Goal: Task Accomplishment & Management: Use online tool/utility

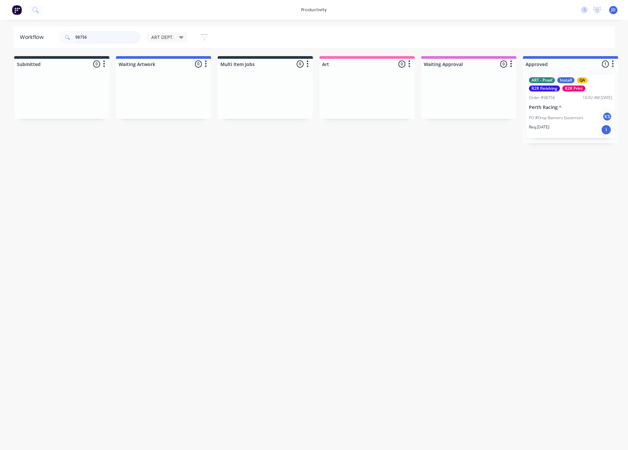
drag, startPoint x: 101, startPoint y: 35, endPoint x: 72, endPoint y: 33, distance: 29.1
click at [72, 33] on div "98756" at bounding box center [99, 37] width 83 height 13
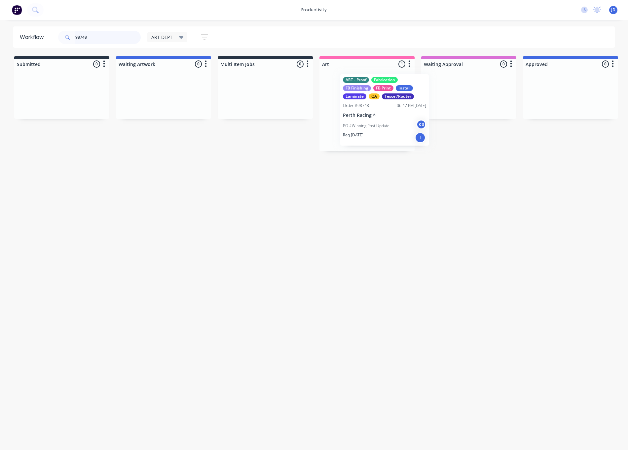
drag, startPoint x: 333, startPoint y: 113, endPoint x: 353, endPoint y: 113, distance: 20.5
click at [353, 113] on div "ART - Proof Fabrication FB Finishing FB Print Install Laminate QA Texcel/Router…" at bounding box center [366, 110] width 95 height 82
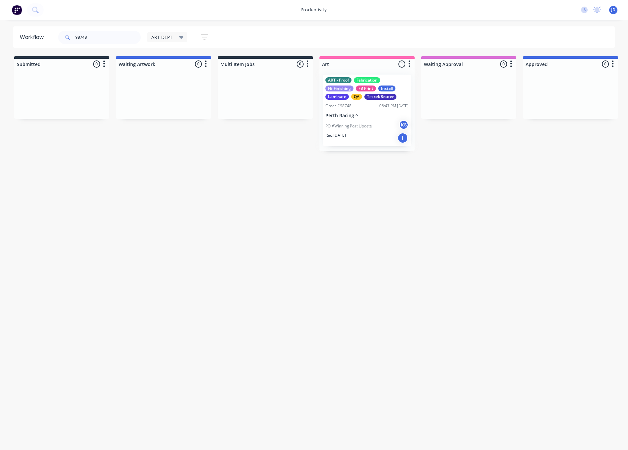
click at [353, 115] on div "ART - Proof Fabrication FB Finishing FB Print Install Laminate QA Texcel/Router…" at bounding box center [366, 110] width 95 height 82
click at [353, 119] on div "ART - Proof Fabrication FB Finishing FB Print Install Laminate QA Texcel/Router…" at bounding box center [367, 111] width 88 height 72
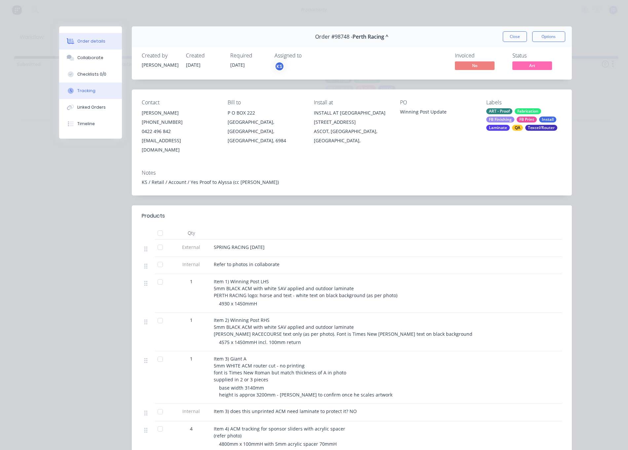
click at [83, 95] on button "Tracking" at bounding box center [90, 91] width 63 height 17
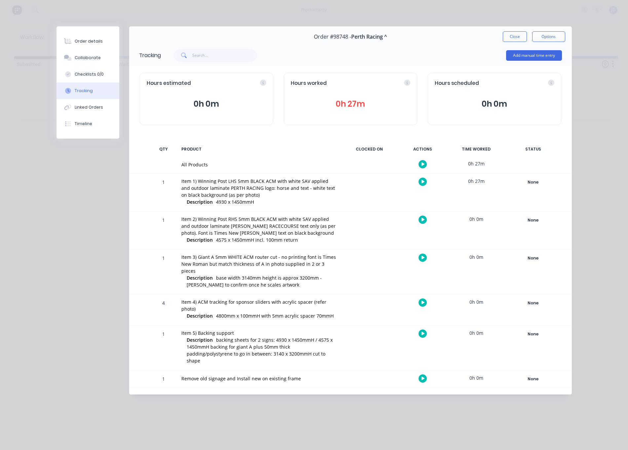
click at [423, 185] on button "button" at bounding box center [422, 182] width 8 height 8
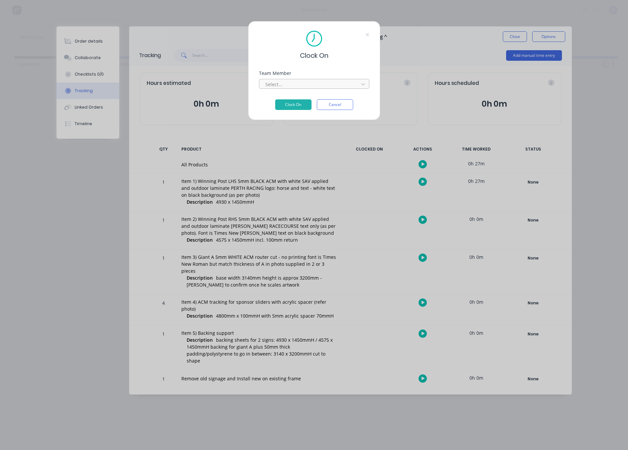
click at [284, 80] on div at bounding box center [309, 84] width 90 height 8
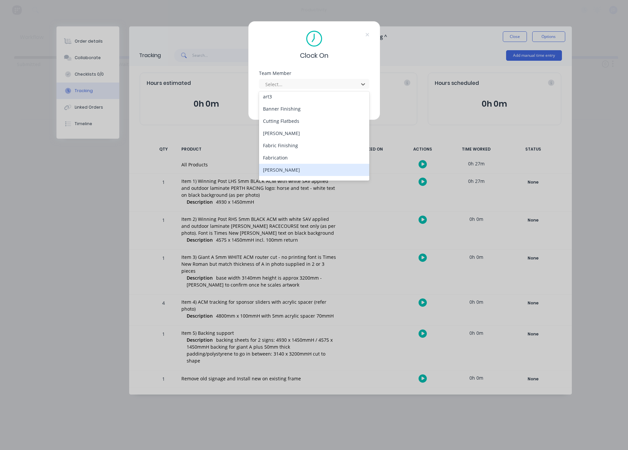
scroll to position [38, 0]
click at [282, 170] on div "[PERSON_NAME]" at bounding box center [314, 170] width 110 height 12
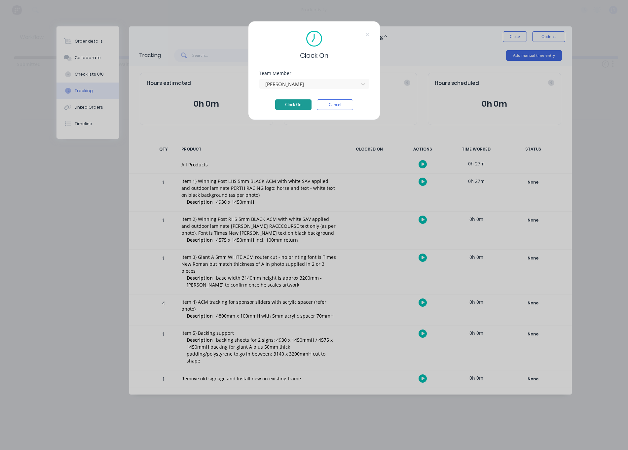
click at [288, 104] on button "Clock On" at bounding box center [293, 104] width 36 height 11
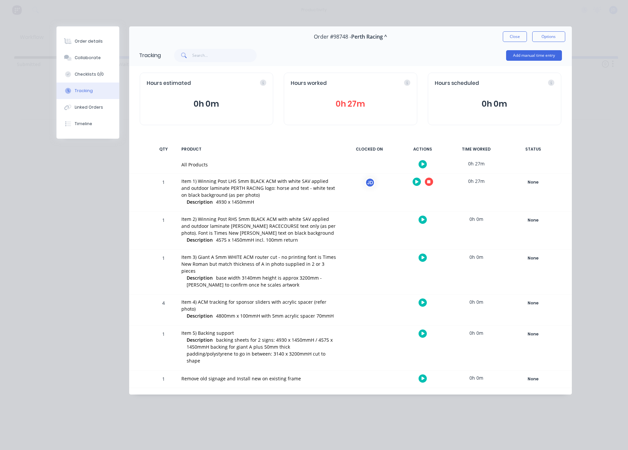
click at [430, 182] on icon "button" at bounding box center [428, 181] width 3 height 3
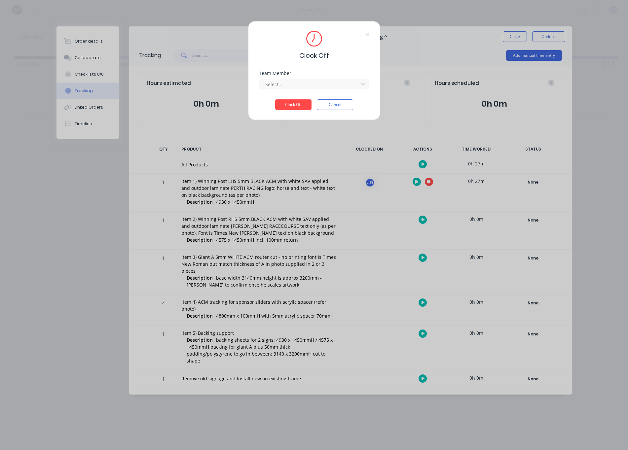
drag, startPoint x: 311, startPoint y: 87, endPoint x: 301, endPoint y: 91, distance: 10.8
click at [311, 87] on div at bounding box center [309, 84] width 90 height 8
click at [281, 101] on div "[PERSON_NAME]" at bounding box center [314, 99] width 110 height 12
click at [282, 102] on button "Clock Off" at bounding box center [293, 104] width 36 height 11
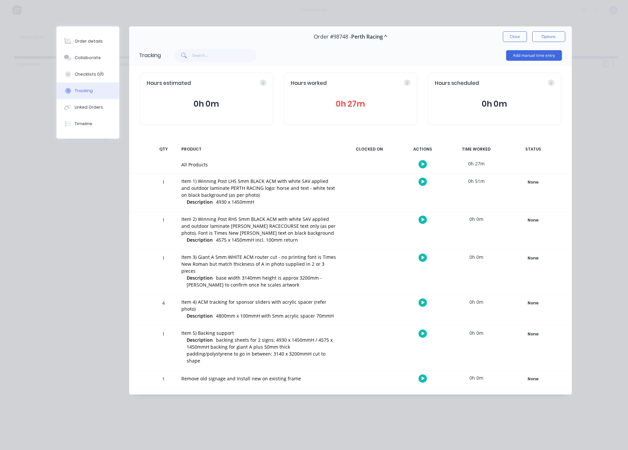
click at [504, 41] on button "Close" at bounding box center [515, 36] width 24 height 11
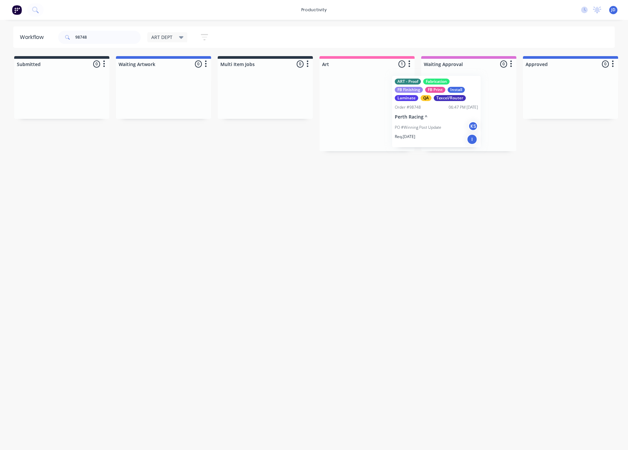
drag, startPoint x: 389, startPoint y: 102, endPoint x: 458, endPoint y: 104, distance: 69.4
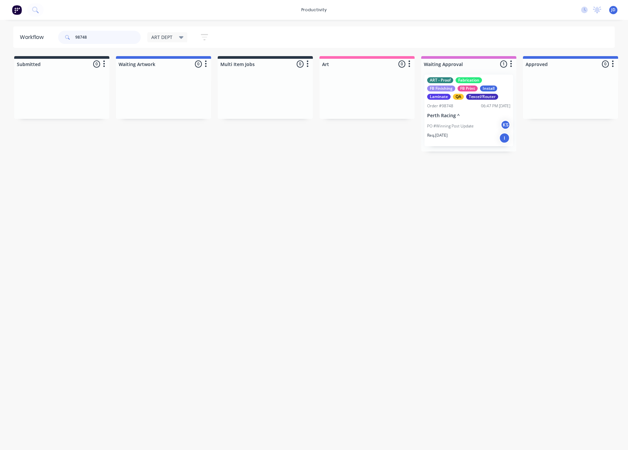
click at [61, 33] on div "98748" at bounding box center [99, 37] width 83 height 13
drag, startPoint x: 86, startPoint y: 35, endPoint x: 76, endPoint y: 35, distance: 9.2
click at [76, 35] on input "98748" at bounding box center [107, 37] width 65 height 13
click at [88, 40] on input "98748" at bounding box center [107, 37] width 65 height 13
drag, startPoint x: 83, startPoint y: 36, endPoint x: 56, endPoint y: 34, distance: 27.1
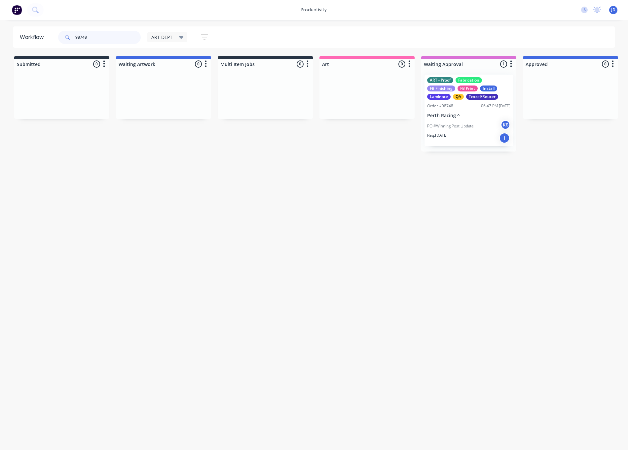
click at [56, 34] on header "Workflow 98748 ART DEPT Save new view None edit ART DEPT (Default) edit Banner …" at bounding box center [314, 36] width 602 height 21
drag, startPoint x: 101, startPoint y: 36, endPoint x: 55, endPoint y: 32, distance: 46.3
click at [55, 32] on header "Workflow 98748 ART DEPT Save new view None edit ART DEPT (Default) edit Banner …" at bounding box center [314, 36] width 602 height 21
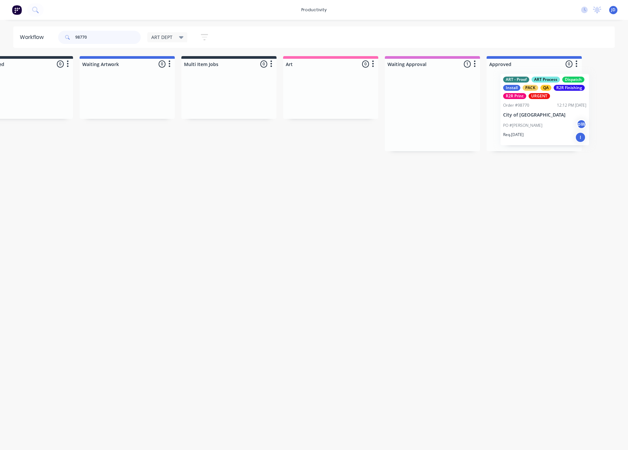
drag, startPoint x: 446, startPoint y: 112, endPoint x: 530, endPoint y: 112, distance: 83.9
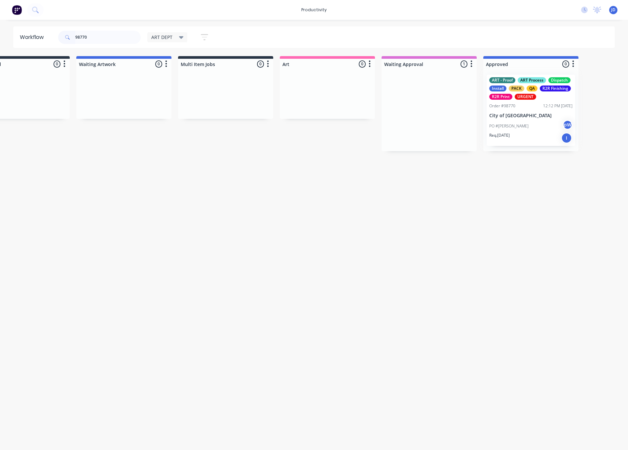
click at [514, 118] on div at bounding box center [530, 110] width 95 height 82
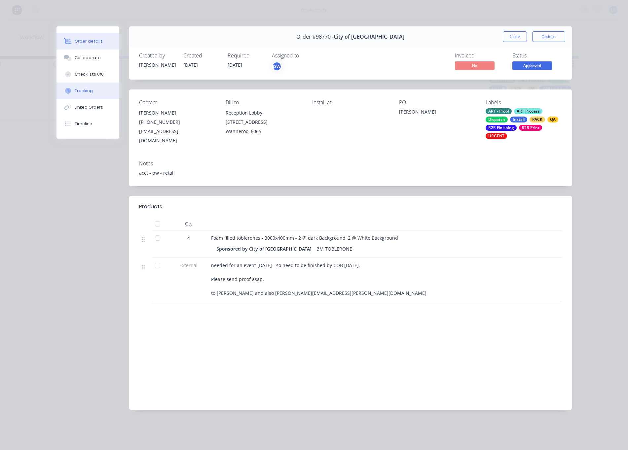
click at [80, 94] on button "Tracking" at bounding box center [87, 91] width 63 height 17
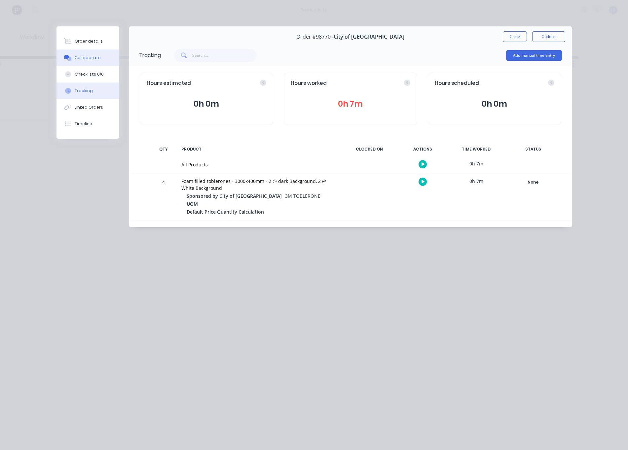
click at [87, 61] on button "Collaborate" at bounding box center [87, 58] width 63 height 17
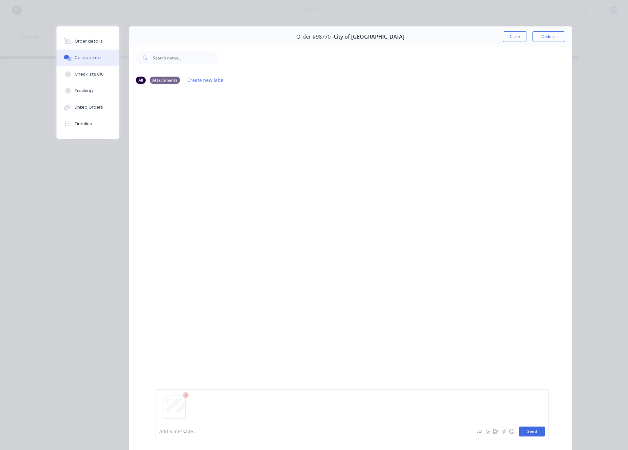
click at [532, 432] on button "Send" at bounding box center [532, 432] width 26 height 10
click at [512, 36] on button "Close" at bounding box center [515, 36] width 24 height 11
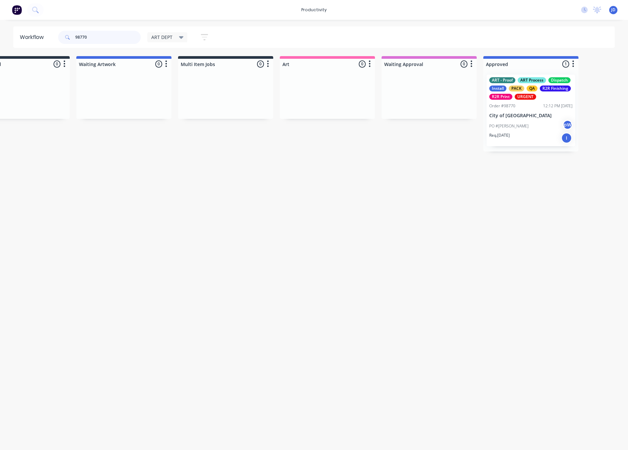
drag, startPoint x: 99, startPoint y: 38, endPoint x: 69, endPoint y: 34, distance: 30.2
click at [69, 34] on div "98770" at bounding box center [99, 37] width 83 height 13
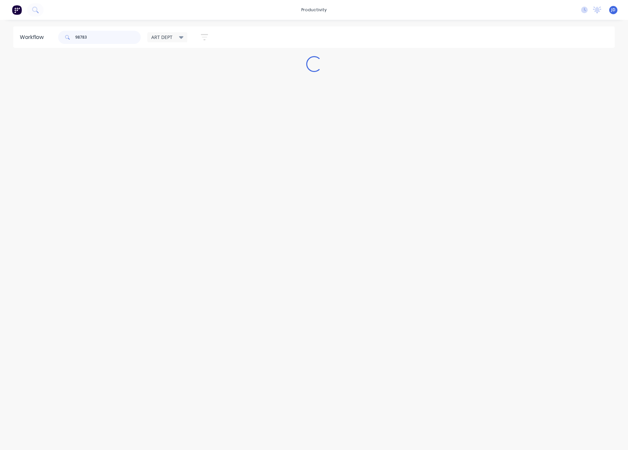
scroll to position [0, 0]
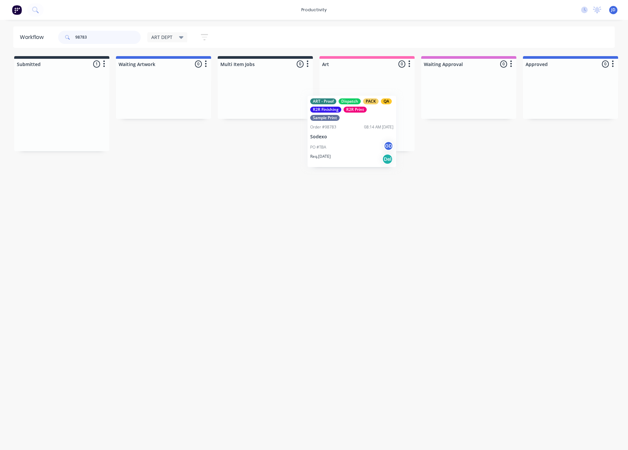
drag, startPoint x: 101, startPoint y: 122, endPoint x: 342, endPoint y: 128, distance: 241.4
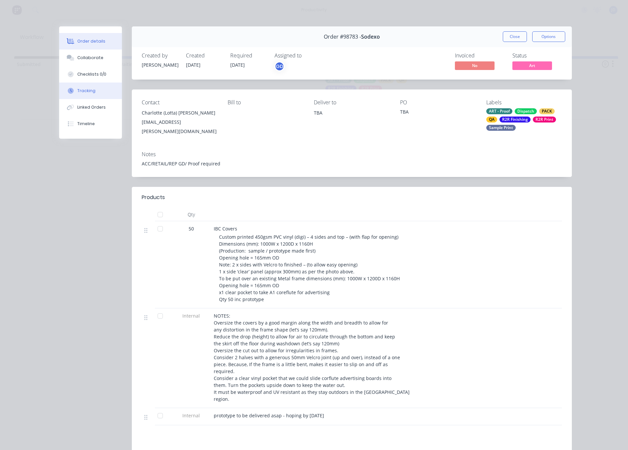
drag, startPoint x: 83, startPoint y: 91, endPoint x: 88, endPoint y: 90, distance: 5.3
click at [83, 91] on div "Tracking" at bounding box center [86, 91] width 18 height 6
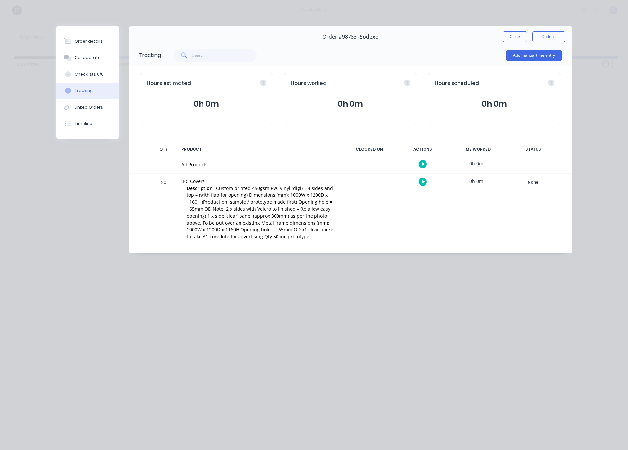
click at [423, 165] on icon "button" at bounding box center [422, 164] width 3 height 4
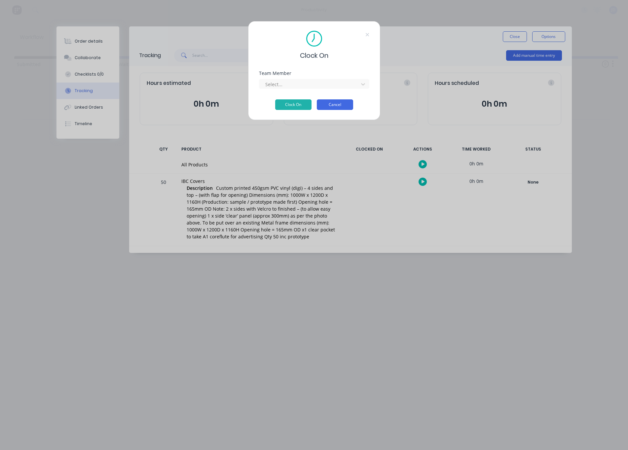
click at [328, 98] on div "Team Member Select..." at bounding box center [314, 85] width 110 height 28
drag, startPoint x: 333, startPoint y: 110, endPoint x: 332, endPoint y: 105, distance: 4.7
click at [333, 110] on div "Clock On Team Member Select... Clock On Cancel" at bounding box center [314, 70] width 132 height 99
drag, startPoint x: 332, startPoint y: 105, endPoint x: 389, endPoint y: 189, distance: 101.3
click at [332, 105] on button "Cancel" at bounding box center [335, 104] width 36 height 11
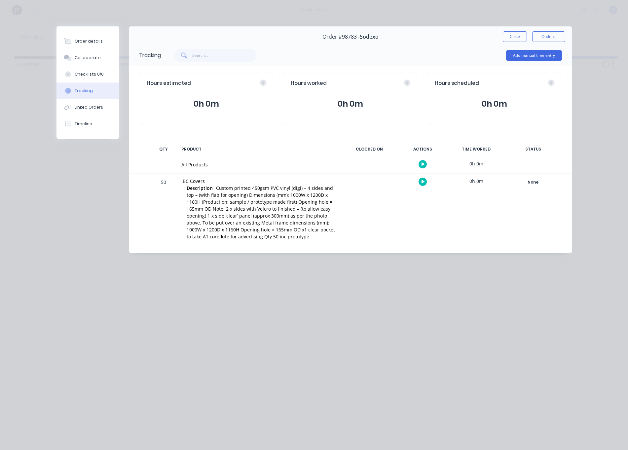
click at [419, 183] on button "button" at bounding box center [422, 182] width 8 height 8
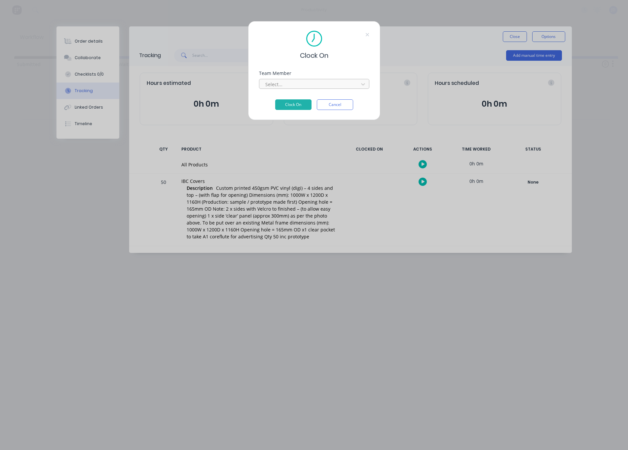
click at [292, 86] on div at bounding box center [309, 84] width 90 height 8
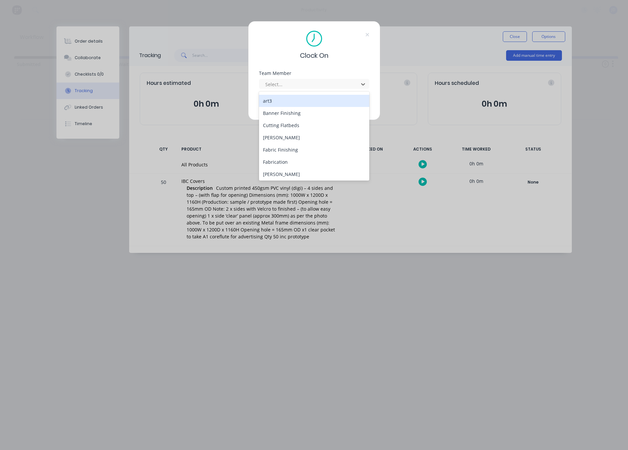
scroll to position [38, 0]
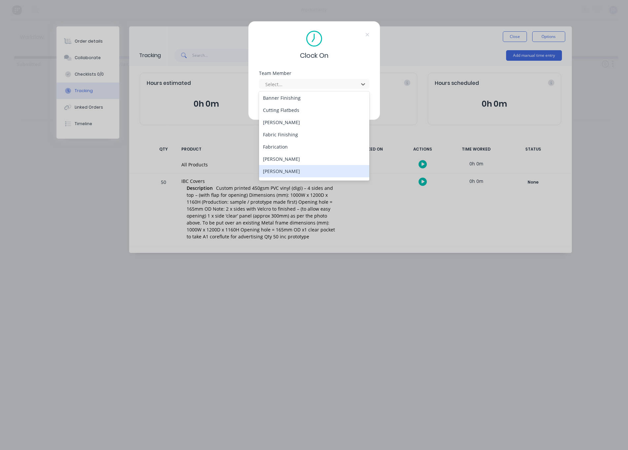
click at [275, 168] on div "[PERSON_NAME]" at bounding box center [314, 171] width 110 height 12
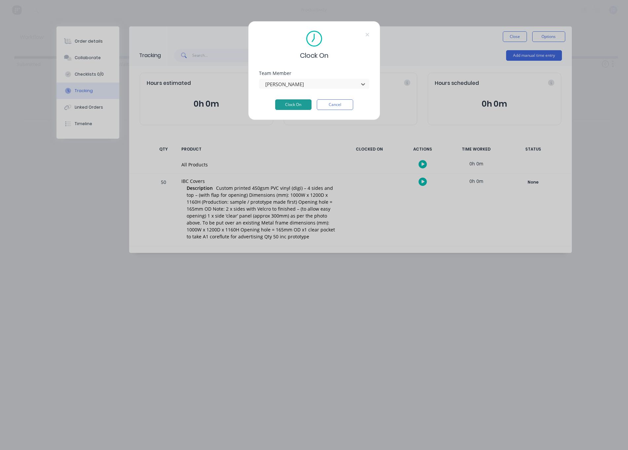
click at [298, 105] on button "Clock On" at bounding box center [293, 104] width 36 height 11
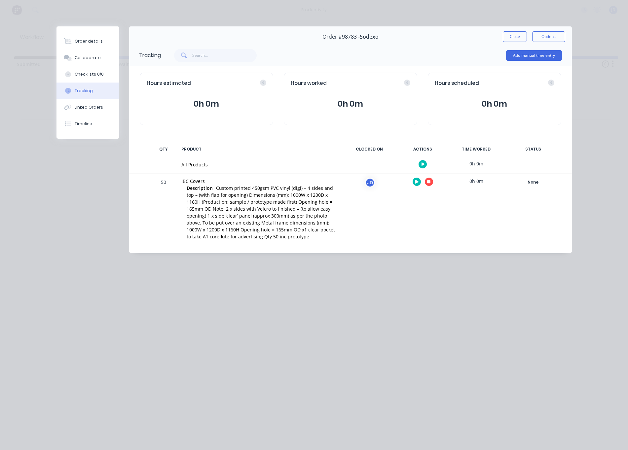
click at [428, 182] on icon "button" at bounding box center [428, 181] width 3 height 3
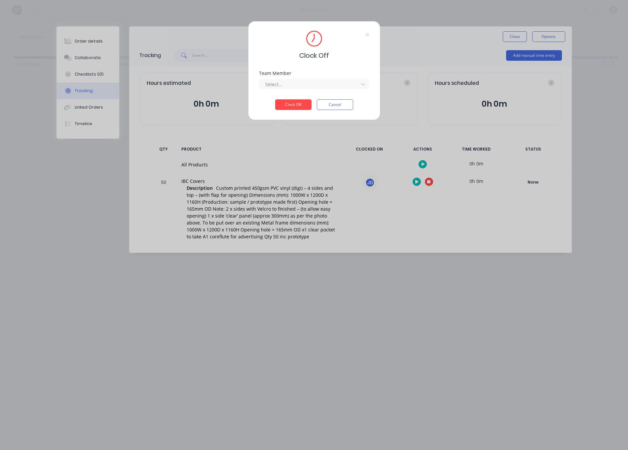
drag, startPoint x: 310, startPoint y: 87, endPoint x: 304, endPoint y: 91, distance: 7.1
click at [309, 87] on div at bounding box center [309, 84] width 90 height 8
click at [288, 103] on div "[PERSON_NAME]" at bounding box center [314, 99] width 110 height 12
click at [290, 104] on button "Clock Off" at bounding box center [293, 104] width 36 height 11
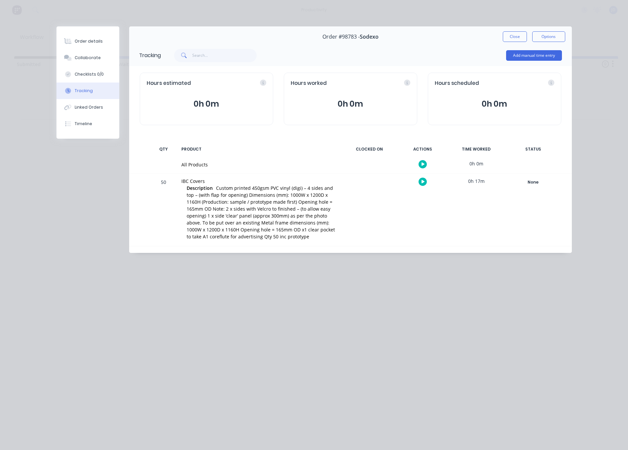
scroll to position [0, 0]
drag, startPoint x: 511, startPoint y: 38, endPoint x: 448, endPoint y: 36, distance: 63.1
click at [511, 38] on button "Close" at bounding box center [515, 36] width 24 height 11
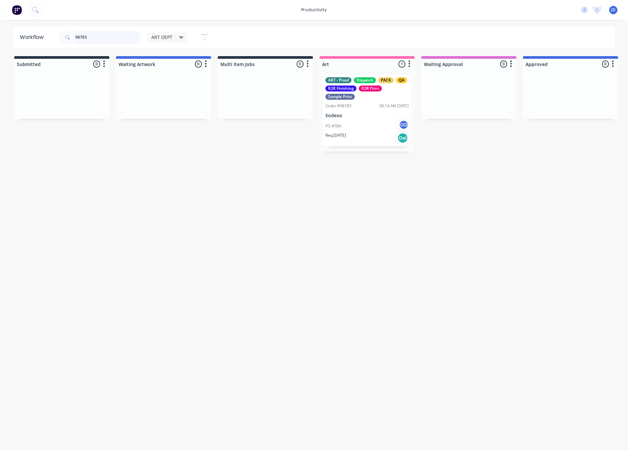
drag, startPoint x: 96, startPoint y: 37, endPoint x: 45, endPoint y: 35, distance: 51.5
click at [45, 35] on header "Workflow 98783 ART DEPT Save new view None edit ART DEPT (Default) edit Banner …" at bounding box center [314, 36] width 602 height 21
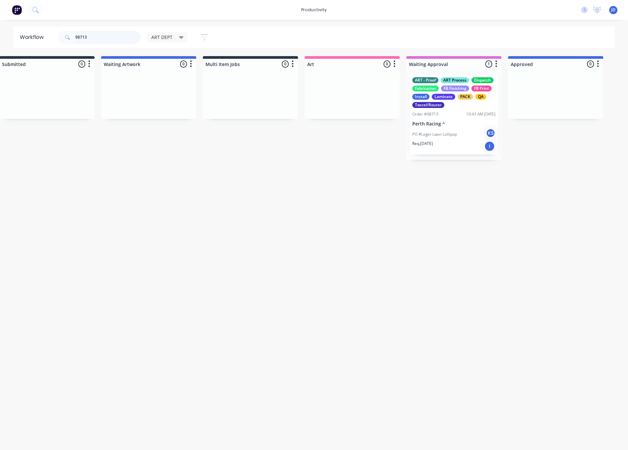
drag, startPoint x: 457, startPoint y: 122, endPoint x: 534, endPoint y: 112, distance: 77.5
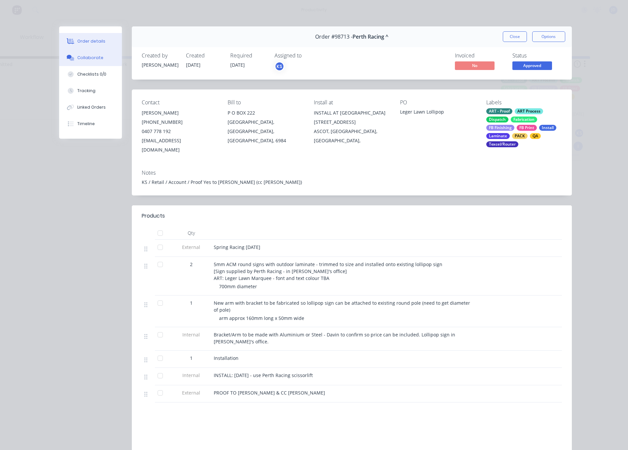
click at [81, 56] on div "Collaborate" at bounding box center [90, 58] width 26 height 6
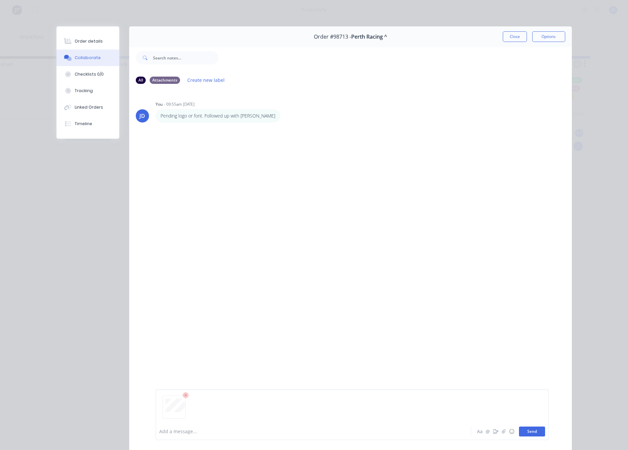
click at [535, 431] on button "Send" at bounding box center [532, 432] width 26 height 10
drag, startPoint x: 517, startPoint y: 45, endPoint x: 520, endPoint y: 39, distance: 6.2
click at [517, 45] on div at bounding box center [394, 58] width 353 height 26
click at [519, 39] on button "Close" at bounding box center [515, 36] width 24 height 11
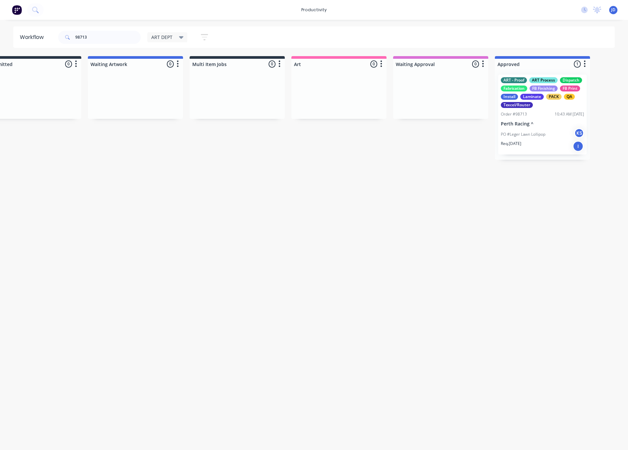
click at [471, 205] on div "Workflow 98713 ART DEPT Save new view None edit ART DEPT (Default) edit Banner …" at bounding box center [286, 231] width 628 height 410
drag, startPoint x: 73, startPoint y: 34, endPoint x: 38, endPoint y: 31, distance: 34.8
click at [40, 31] on header "Workflow 98713 ART DEPT Save new view None edit ART DEPT (Default) edit Banner …" at bounding box center [314, 36] width 602 height 21
type input "98775"
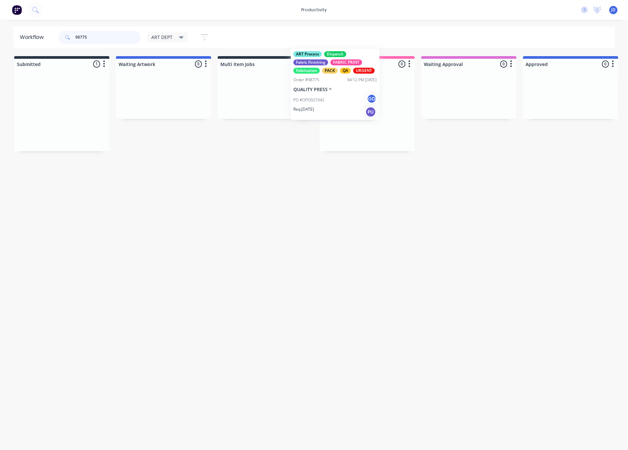
drag, startPoint x: 65, startPoint y: 136, endPoint x: 351, endPoint y: 113, distance: 287.3
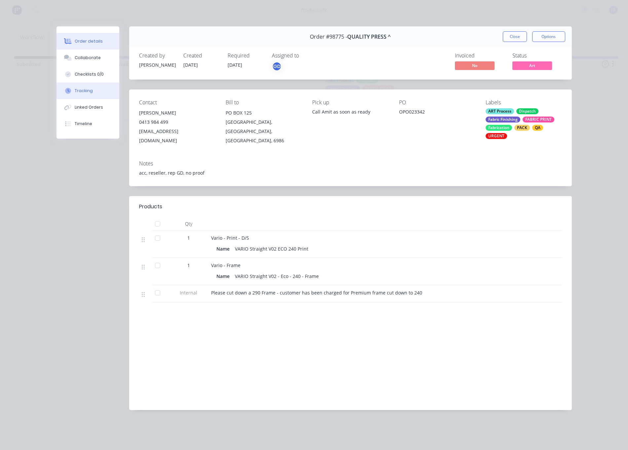
click at [92, 90] on button "Tracking" at bounding box center [87, 91] width 63 height 17
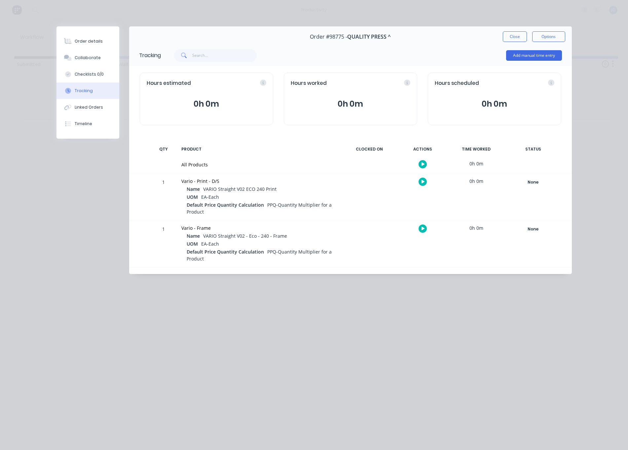
click at [422, 184] on icon "button" at bounding box center [422, 182] width 3 height 4
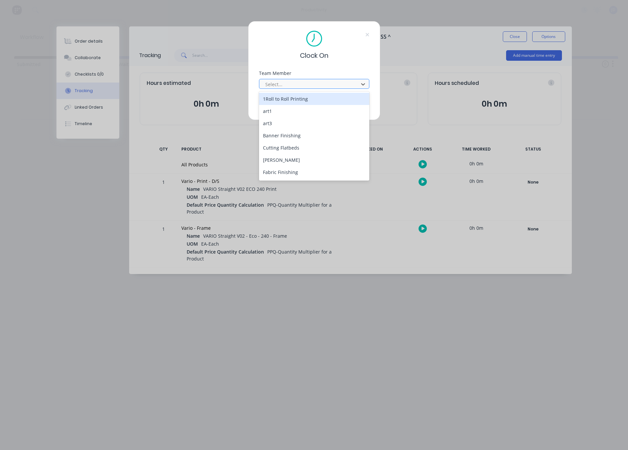
click at [280, 84] on div "Select..." at bounding box center [309, 84] width 89 height 7
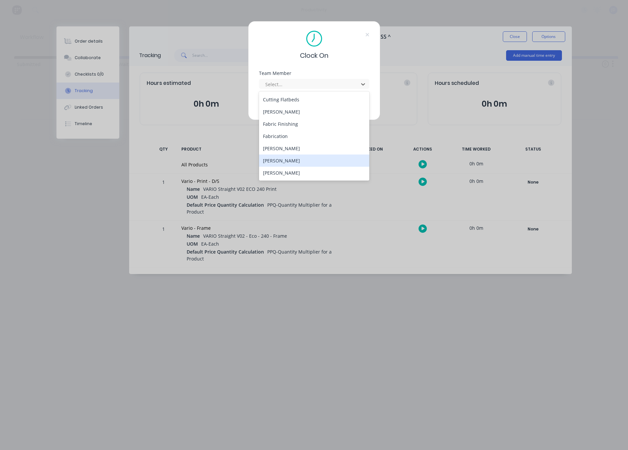
scroll to position [48, 0]
drag, startPoint x: 284, startPoint y: 158, endPoint x: 293, endPoint y: 106, distance: 52.3
click at [284, 158] on div "[PERSON_NAME]" at bounding box center [314, 161] width 110 height 12
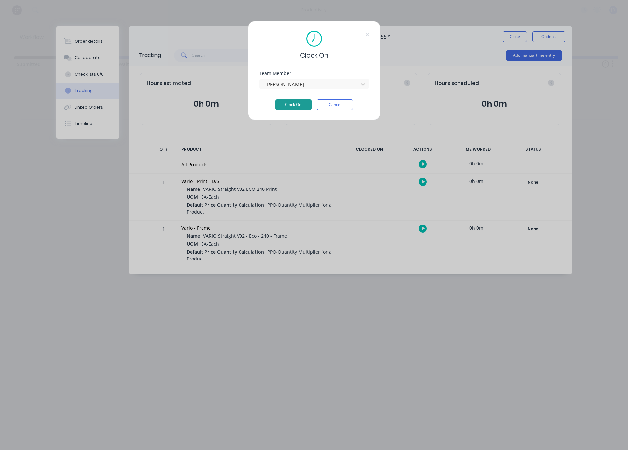
click at [294, 103] on button "Clock On" at bounding box center [293, 104] width 36 height 11
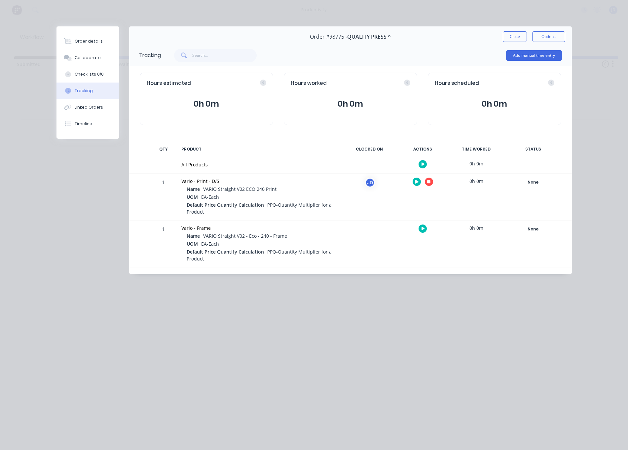
click at [427, 183] on button "button" at bounding box center [429, 182] width 8 height 8
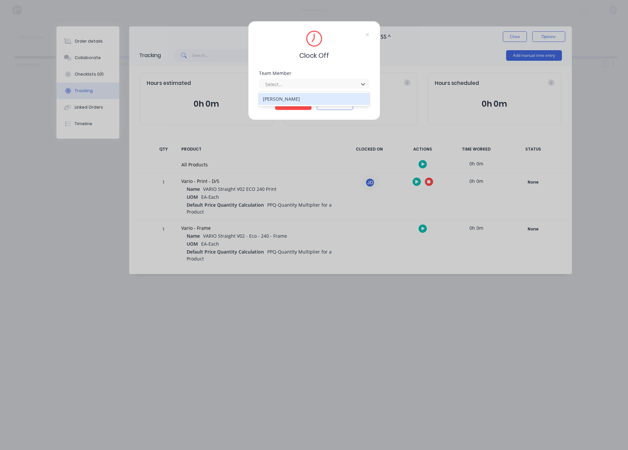
click at [268, 88] on div at bounding box center [309, 84] width 90 height 8
click at [271, 101] on div "[PERSON_NAME]" at bounding box center [314, 99] width 110 height 12
click at [289, 105] on button "Clock Off" at bounding box center [293, 104] width 36 height 11
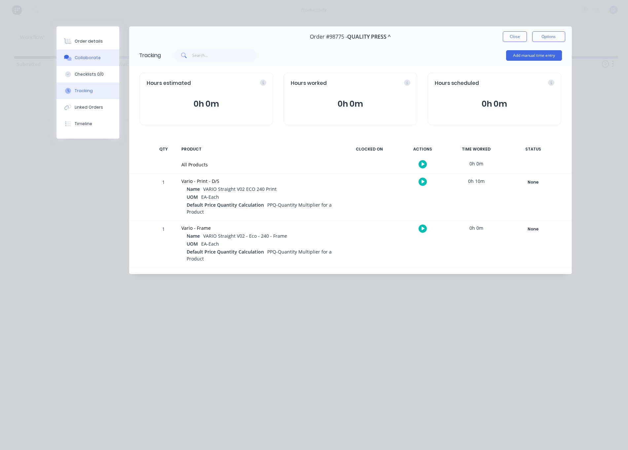
click at [69, 58] on icon at bounding box center [69, 59] width 5 height 4
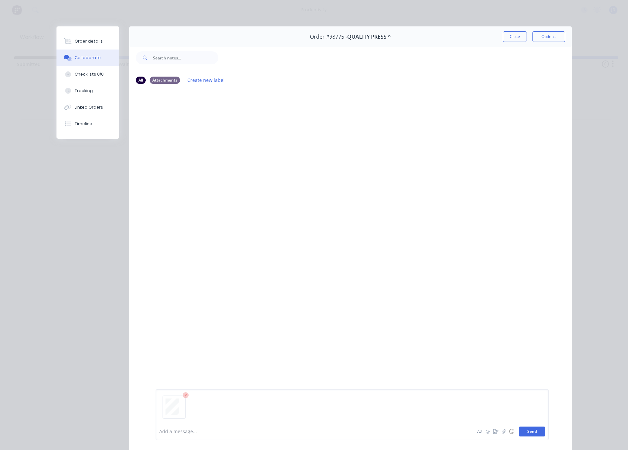
click at [529, 431] on button "Send" at bounding box center [532, 432] width 26 height 10
drag, startPoint x: 529, startPoint y: 431, endPoint x: 470, endPoint y: 118, distance: 319.2
click at [396, 329] on div "JD You 03:26pm [DATE] PROOF-98775-QualityPress.pdf Labels Download Delete" at bounding box center [350, 255] width 442 height 333
click at [513, 34] on button "Close" at bounding box center [515, 36] width 24 height 11
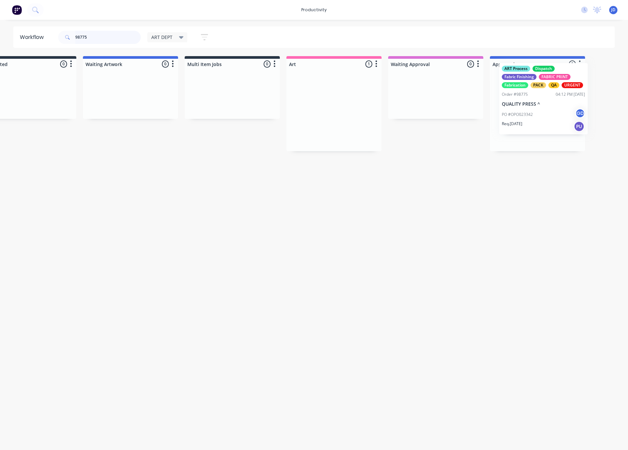
drag, startPoint x: 501, startPoint y: 111, endPoint x: 557, endPoint y: 106, distance: 57.0
